Goal: Find specific page/section: Find specific page/section

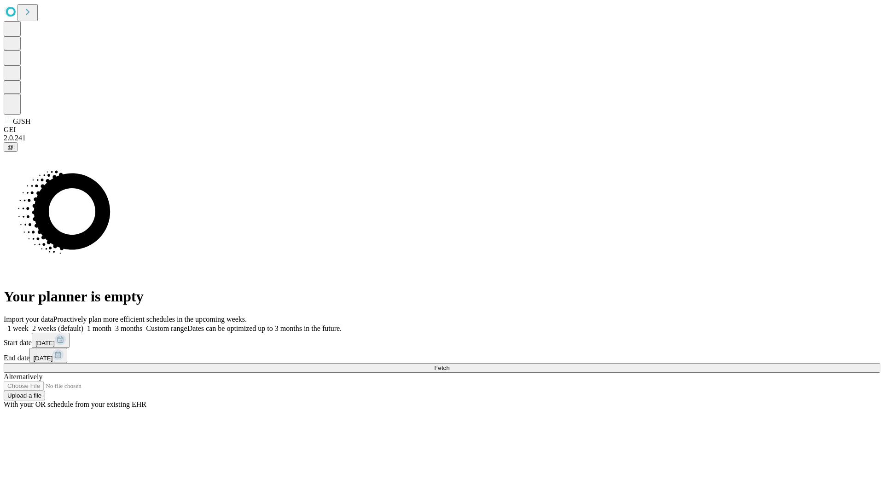
click at [450, 365] on span "Fetch" at bounding box center [441, 368] width 15 height 7
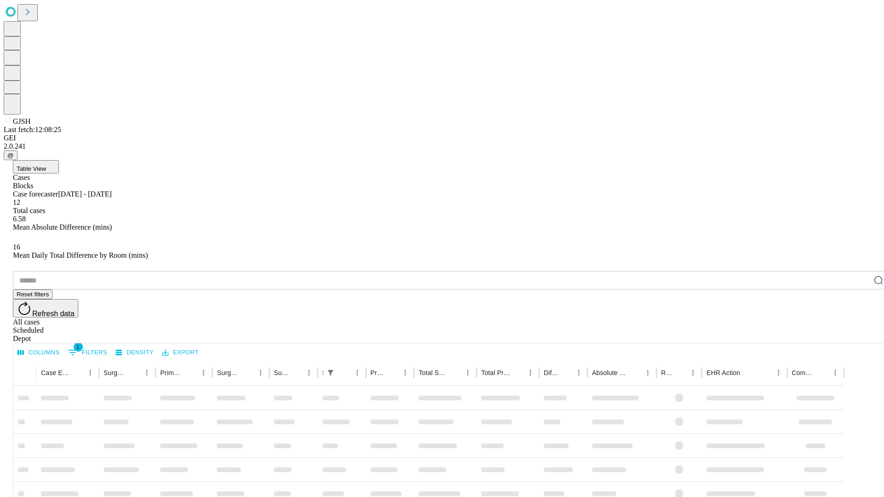
click at [46, 165] on span "Table View" at bounding box center [31, 168] width 29 height 7
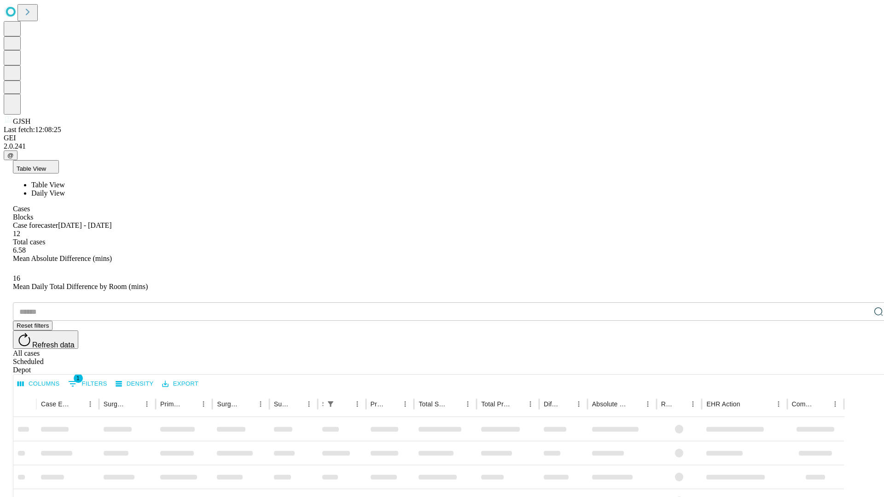
click at [65, 189] on span "Daily View" at bounding box center [48, 193] width 34 height 8
